Goal: Task Accomplishment & Management: Use online tool/utility

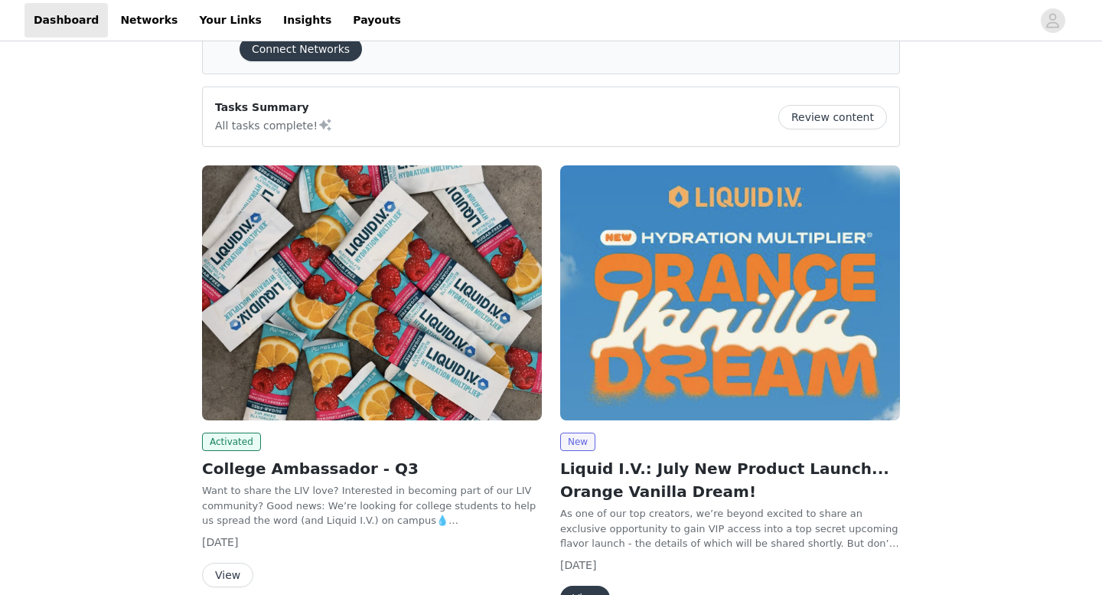
scroll to position [106, 0]
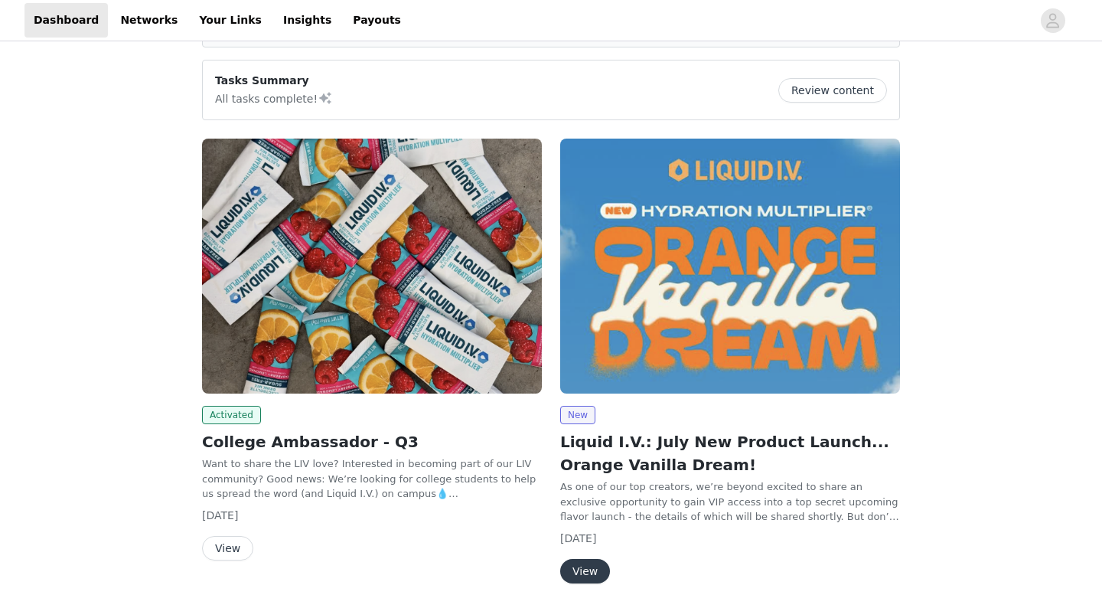
click at [218, 544] on button "View" at bounding box center [227, 548] width 51 height 24
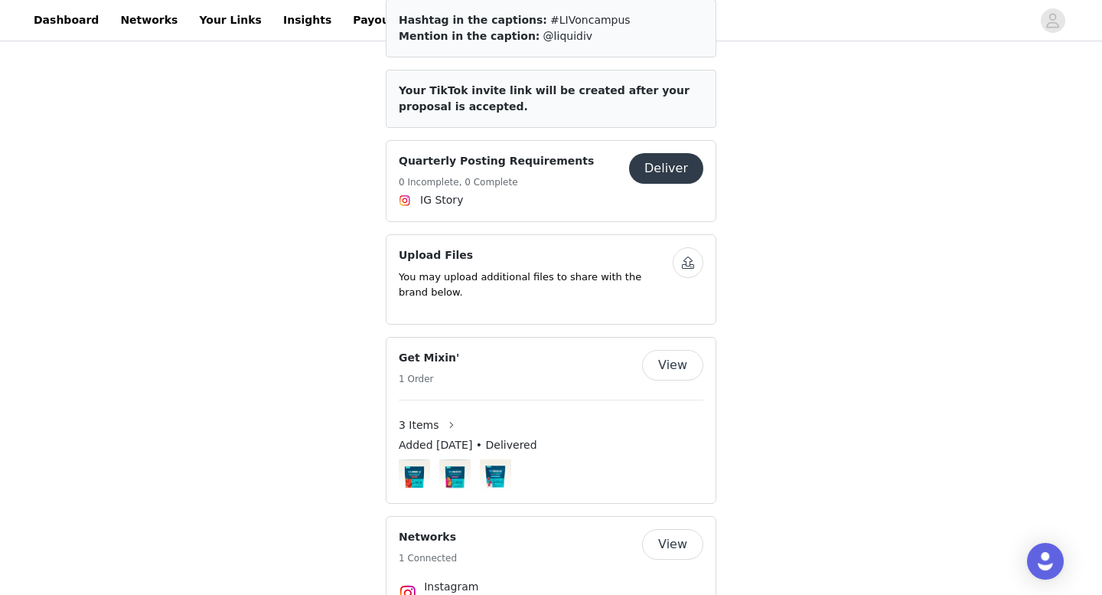
scroll to position [664, 0]
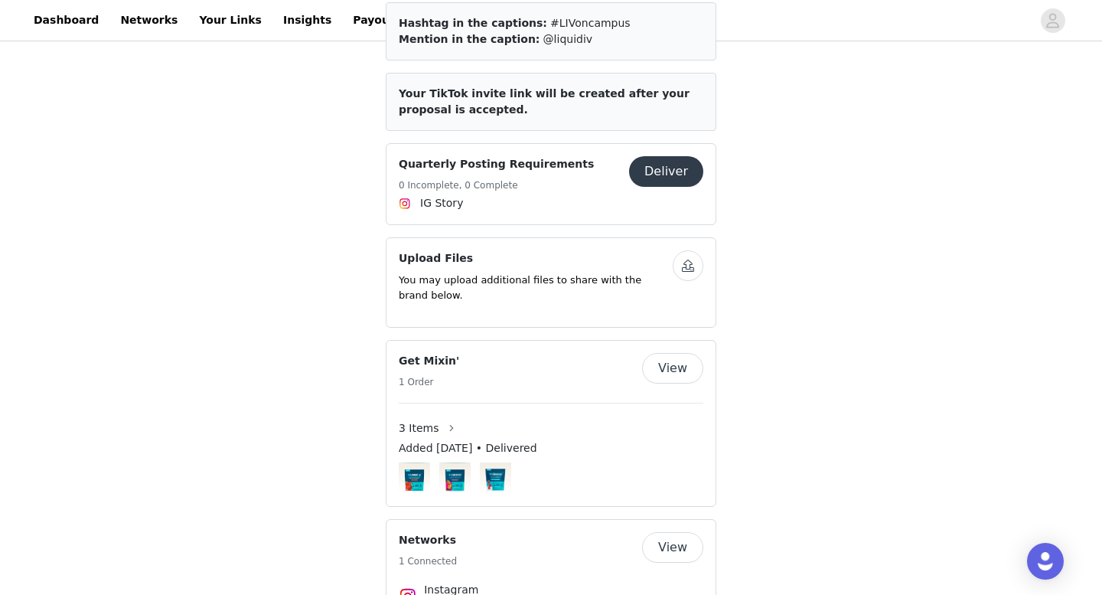
click at [665, 178] on button "Deliver" at bounding box center [666, 171] width 74 height 31
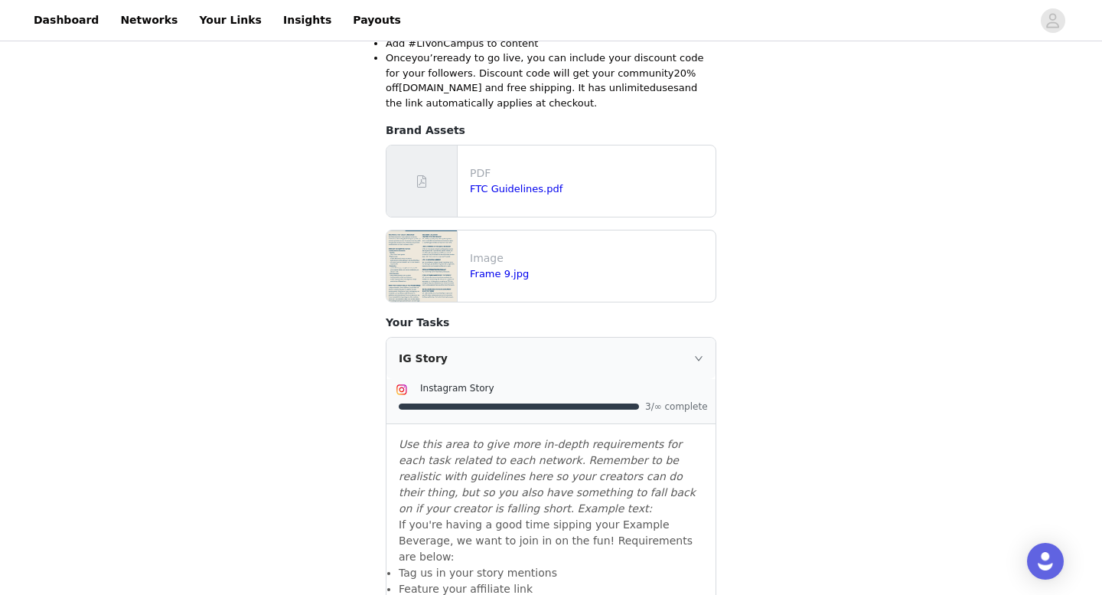
scroll to position [404, 0]
click at [692, 358] on div "IG Story" at bounding box center [551, 357] width 329 height 41
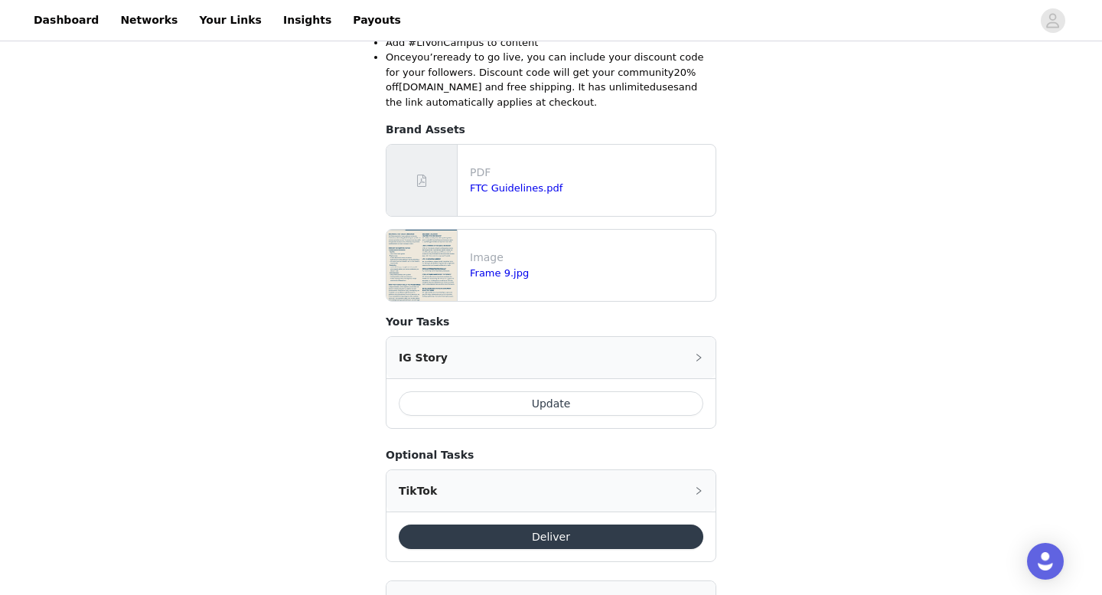
click at [692, 364] on div "IG Story" at bounding box center [551, 357] width 329 height 41
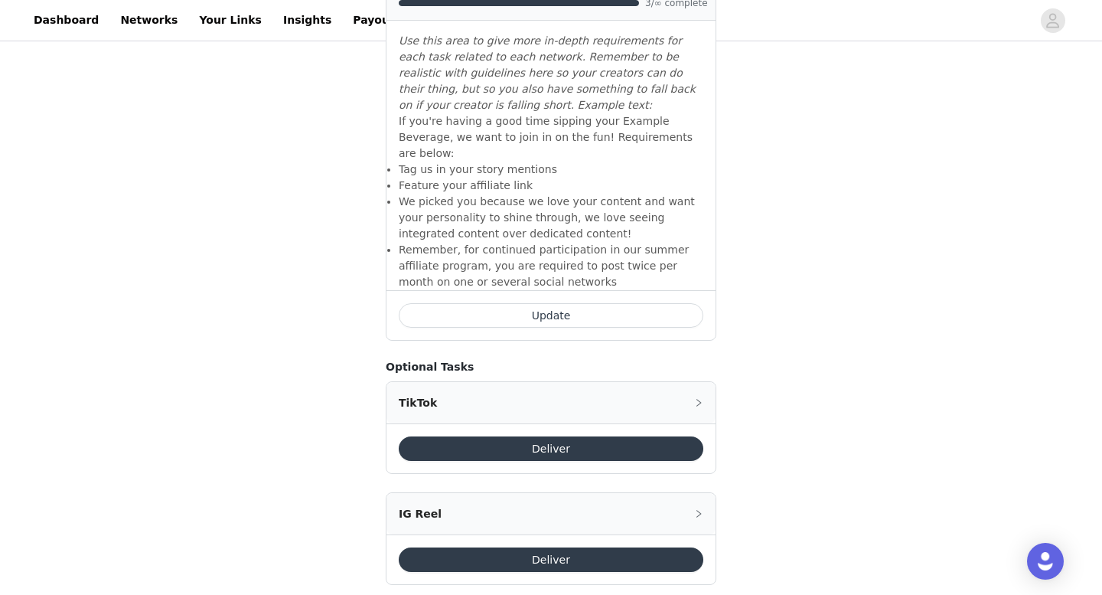
scroll to position [823, 0]
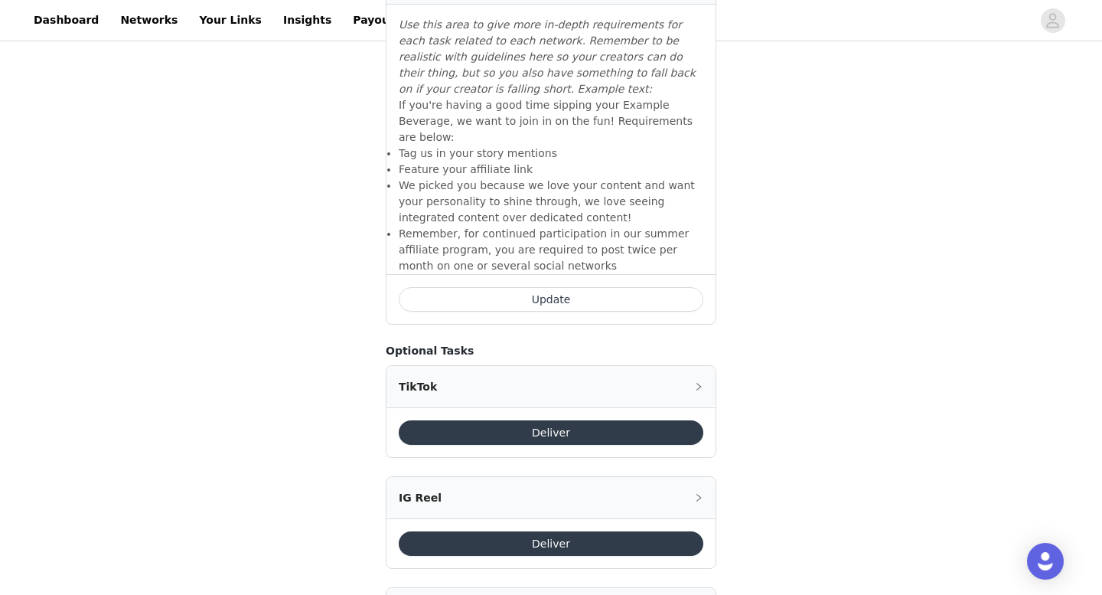
click at [576, 287] on button "Update" at bounding box center [551, 299] width 305 height 24
